Goal: Task Accomplishment & Management: Manage account settings

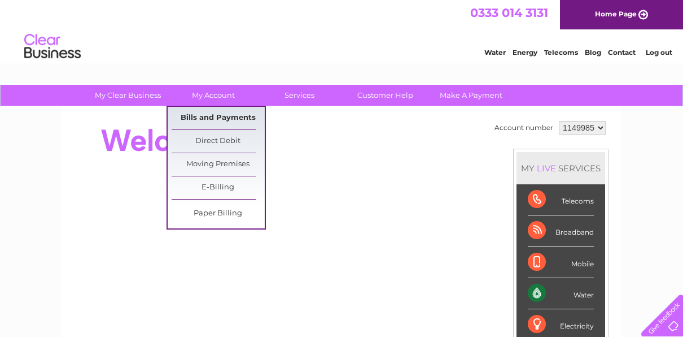
click at [206, 118] on link "Bills and Payments" at bounding box center [218, 118] width 93 height 23
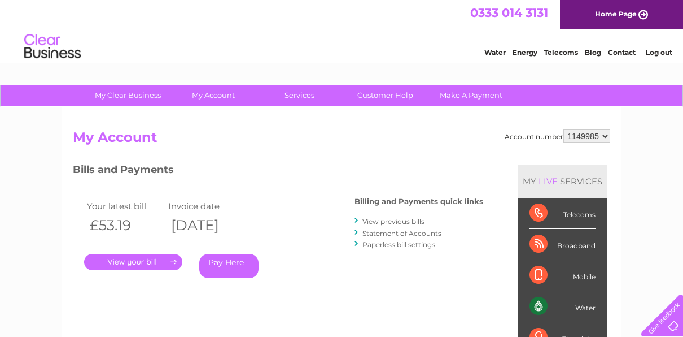
click at [149, 264] on link "." at bounding box center [133, 262] width 98 height 16
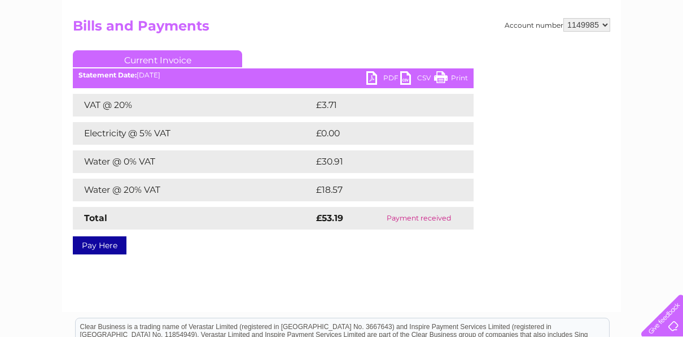
scroll to position [113, 0]
